Goal: Task Accomplishment & Management: Use online tool/utility

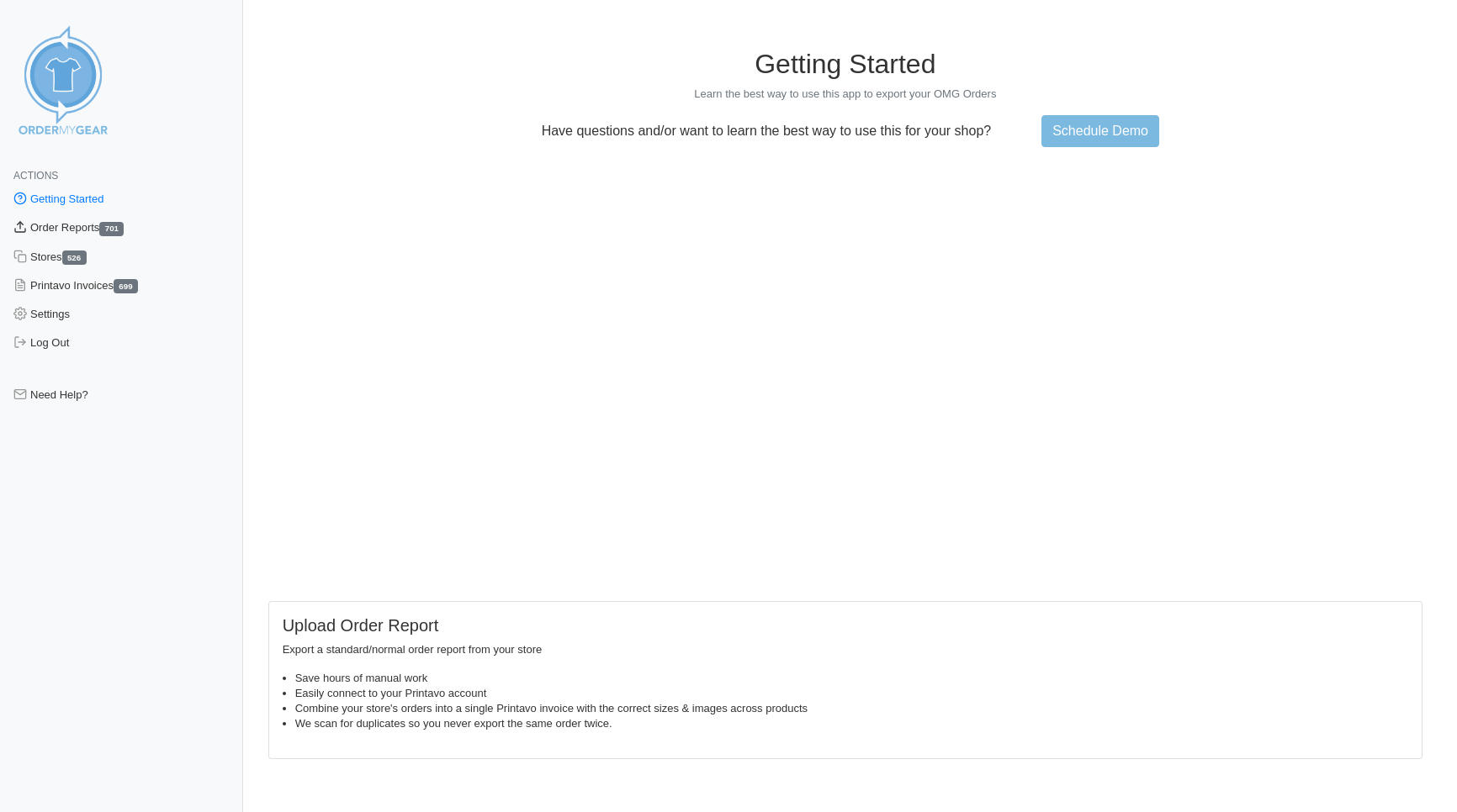
click at [77, 229] on link "Order Reports 701" at bounding box center [121, 228] width 243 height 29
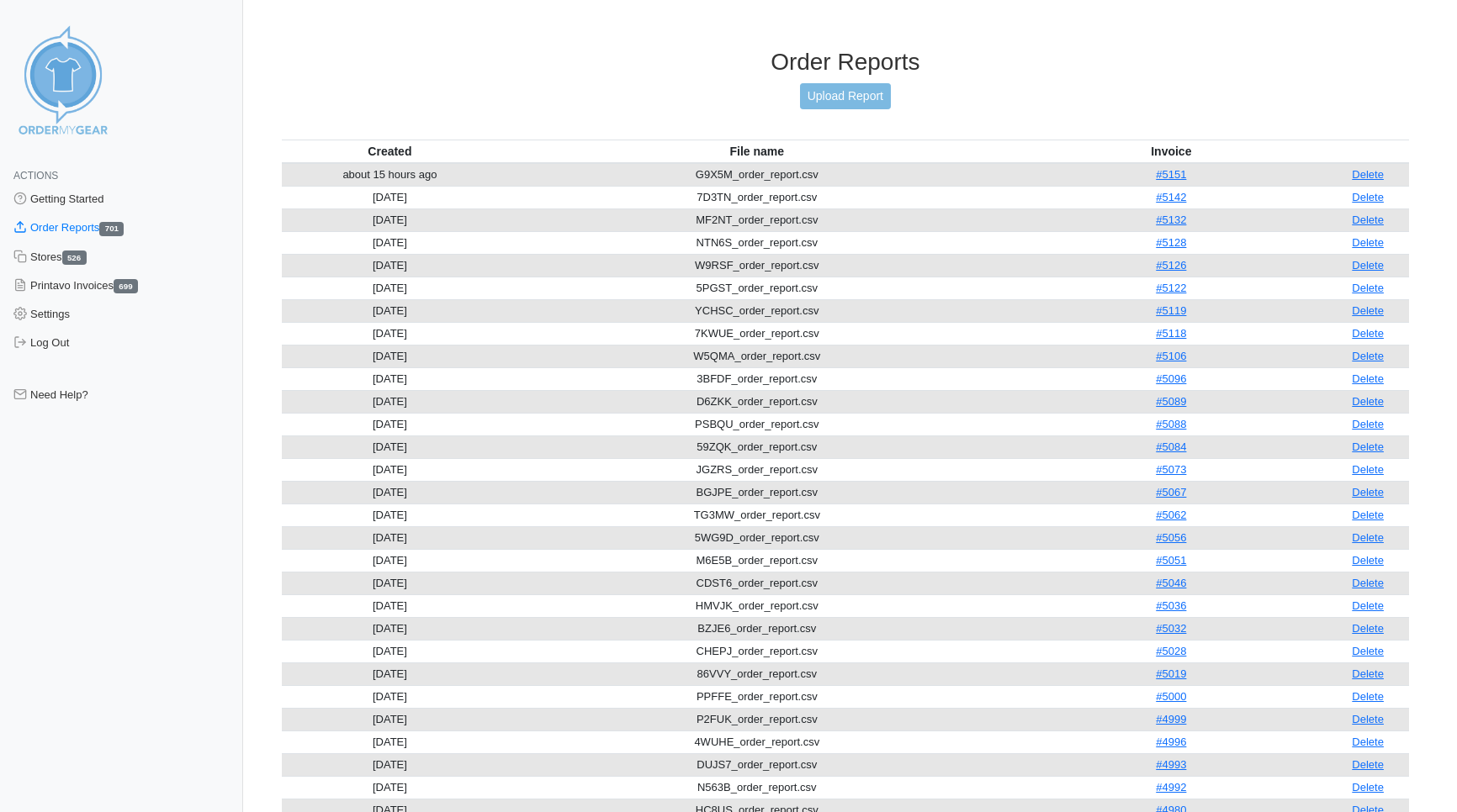
click at [837, 82] on div "Order Reports Upload Report" at bounding box center [846, 93] width 1127 height 91
click at [832, 96] on link "Upload Report" at bounding box center [845, 95] width 91 height 26
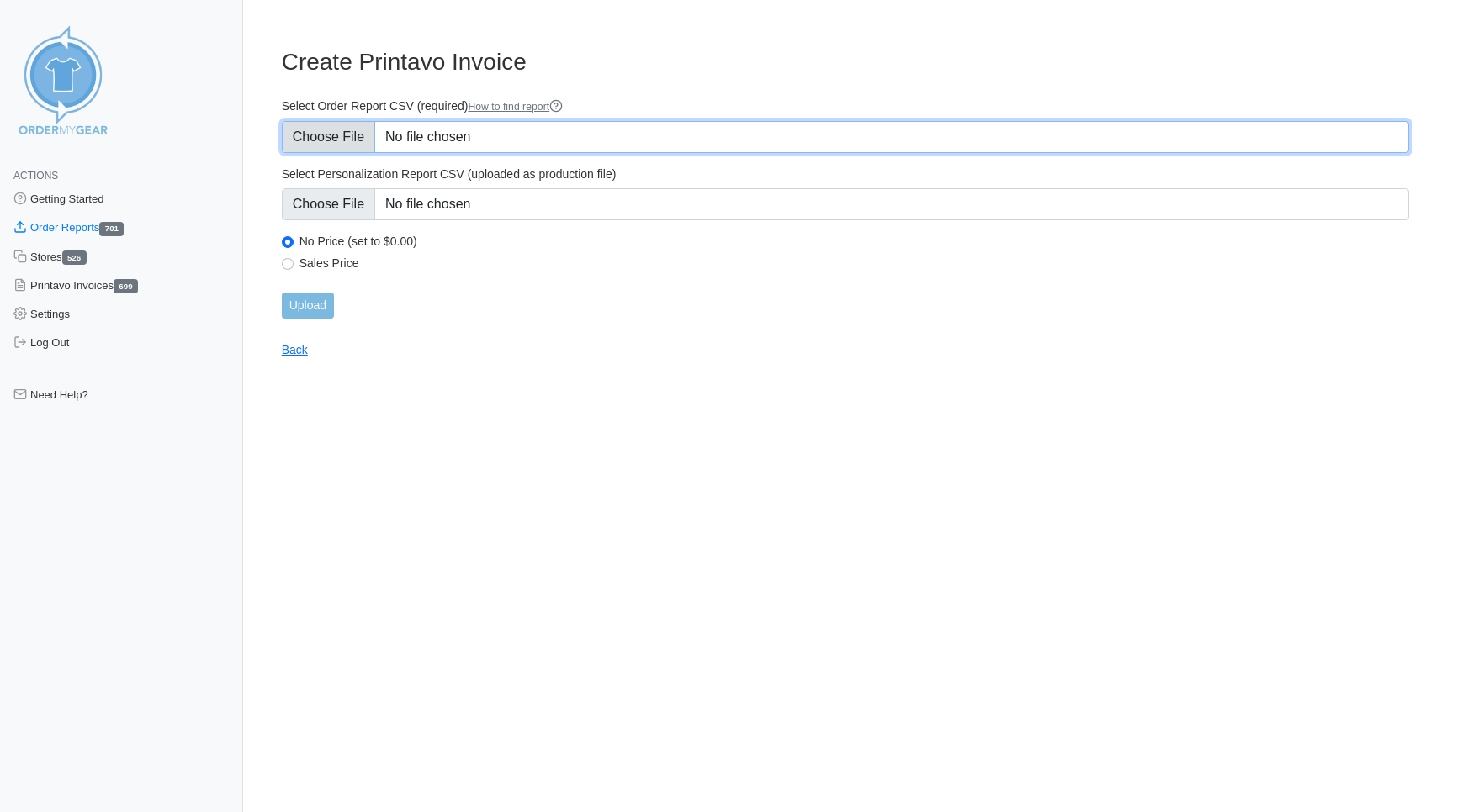
click at [338, 132] on input "Select Order Report CSV (required) How to find report" at bounding box center [846, 137] width 1127 height 32
type input "C:\fakepath\TTBAC_order_report.csv"
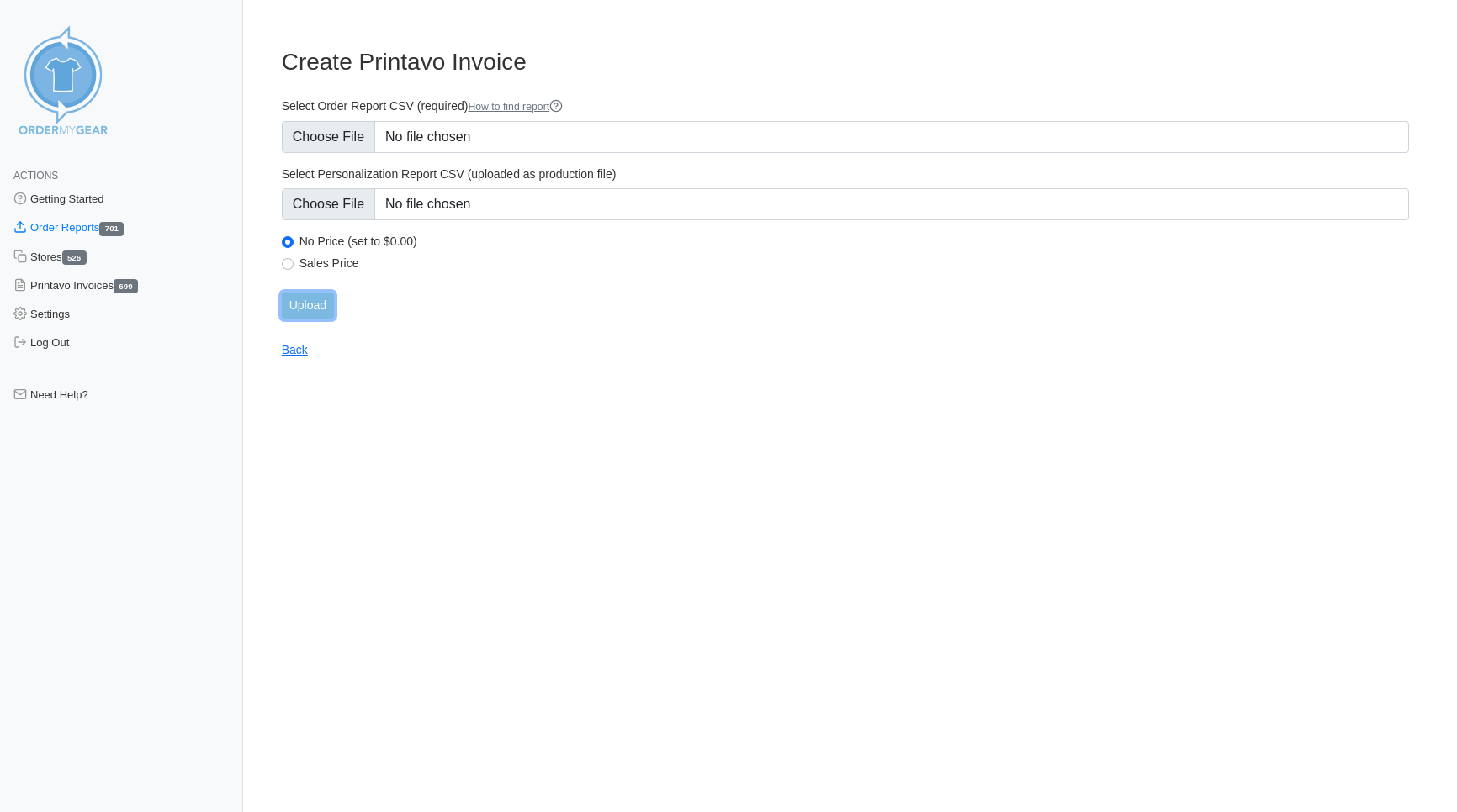
click at [314, 313] on input "Upload" at bounding box center [308, 305] width 52 height 26
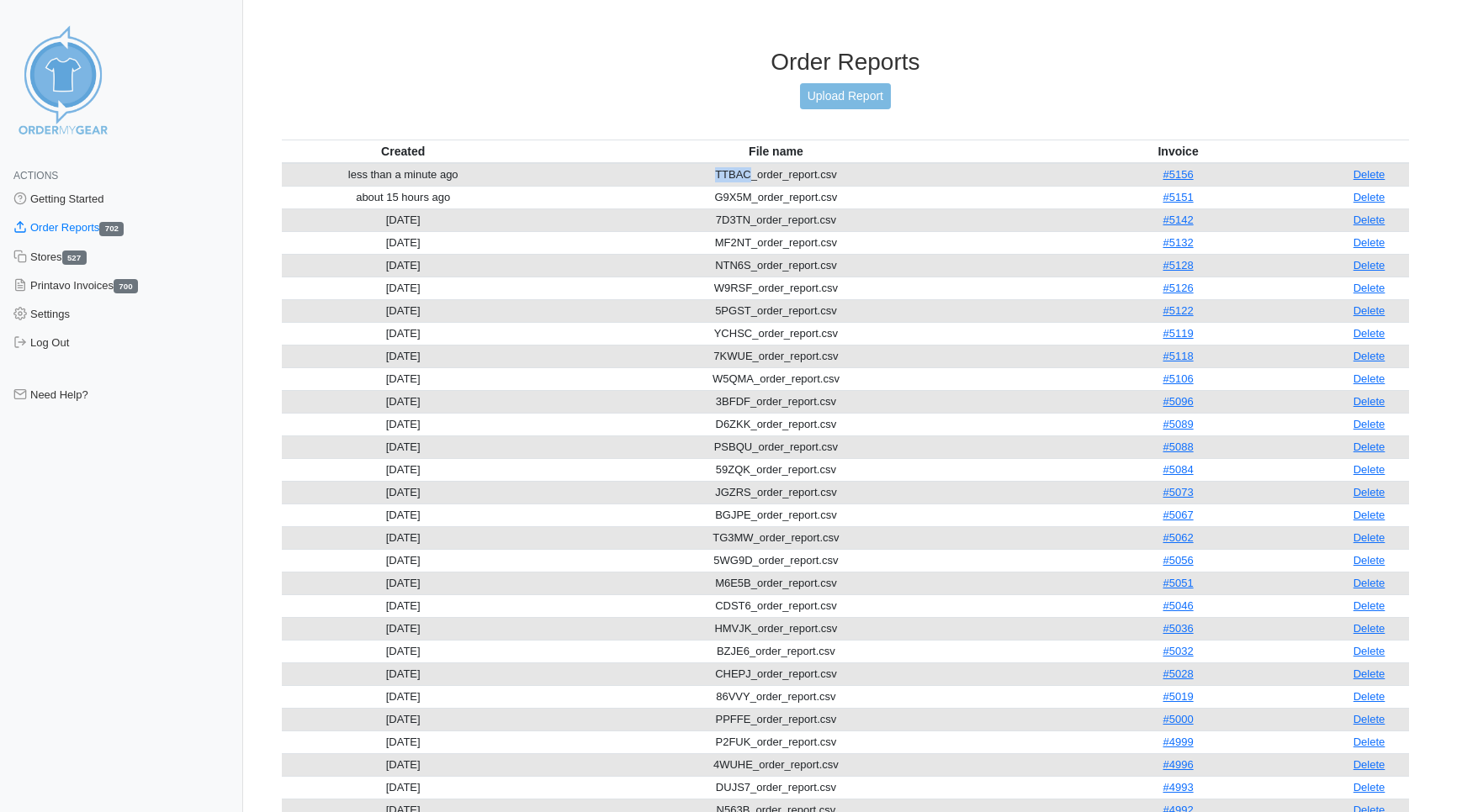
click at [711, 163] on td "TTBAC_order_report.csv" at bounding box center [776, 174] width 503 height 24
copy td "TTBAC"
